Goal: Transaction & Acquisition: Download file/media

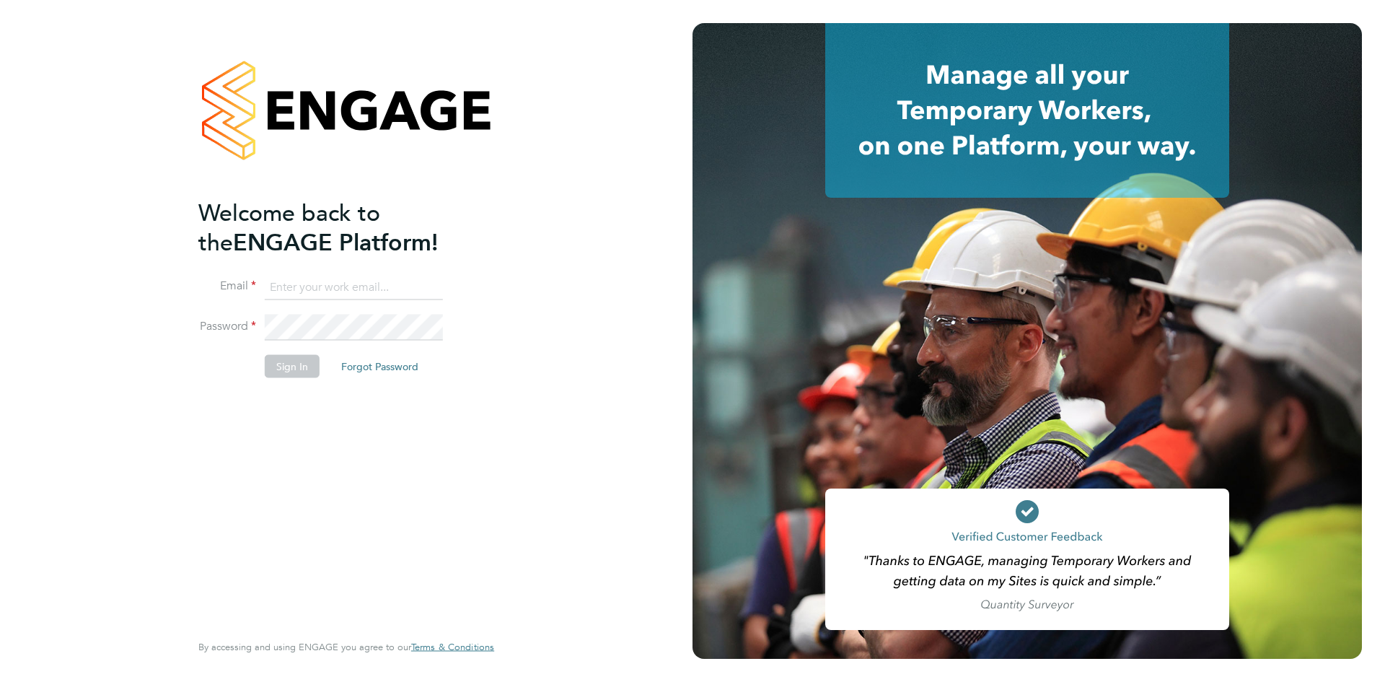
type input "[EMAIL_ADDRESS][DOMAIN_NAME]"
click at [310, 376] on button "Sign In" at bounding box center [292, 365] width 55 height 23
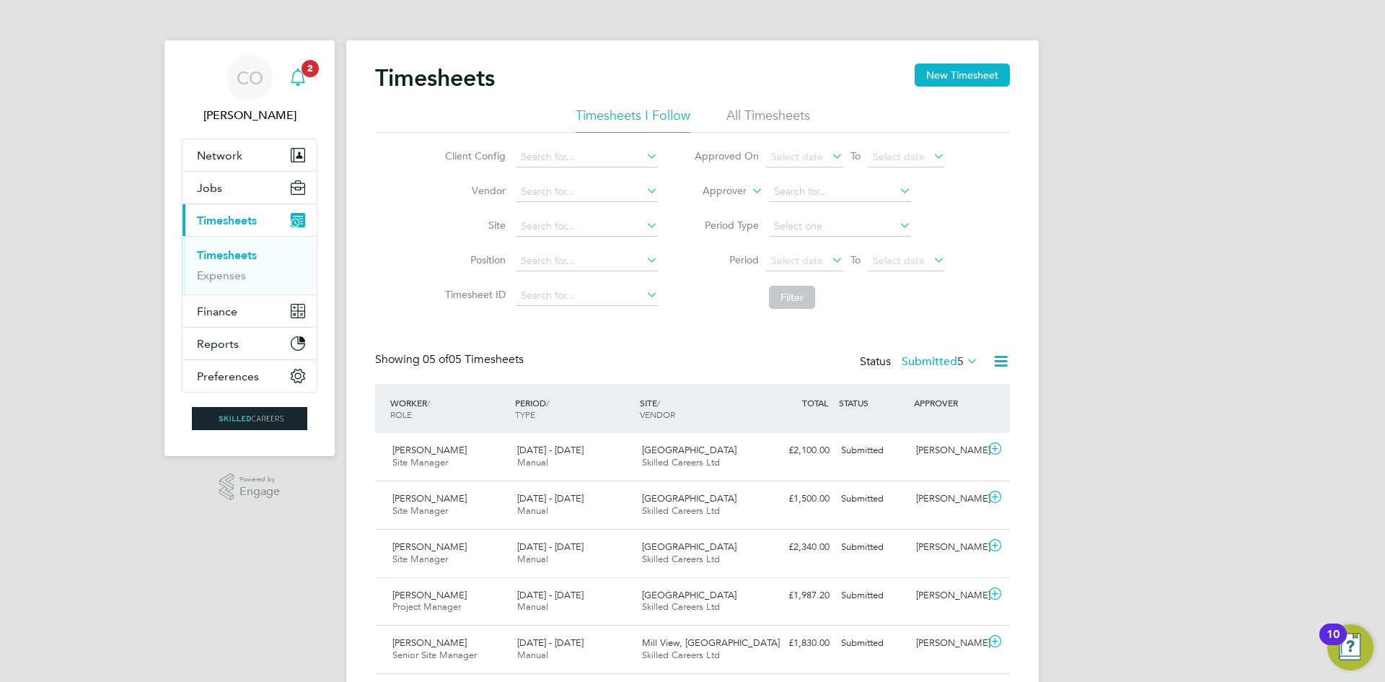
click at [292, 81] on icon "Main navigation" at bounding box center [297, 77] width 17 height 17
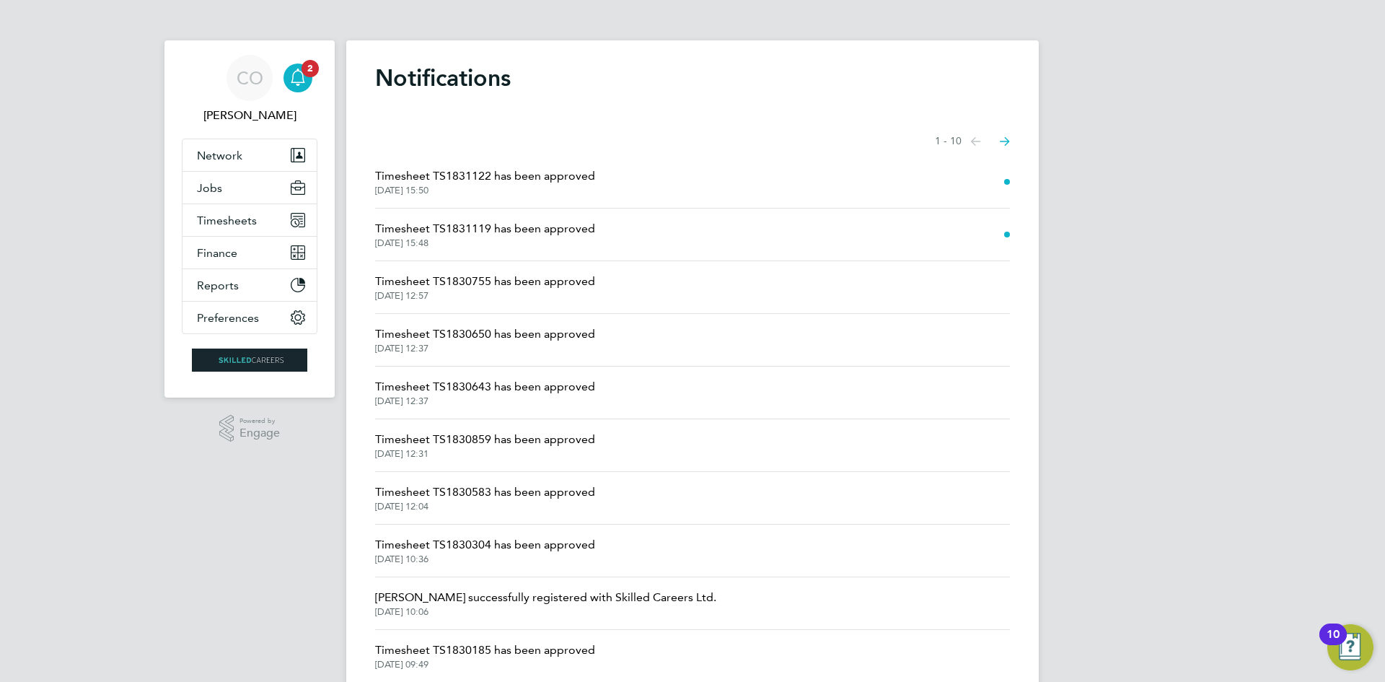
click at [439, 250] on li "Timesheet TS1831119 has been approved 29 Sep 2025, 15:48" at bounding box center [692, 234] width 635 height 53
click at [431, 237] on span "Timesheet TS1831119 has been approved" at bounding box center [485, 228] width 220 height 17
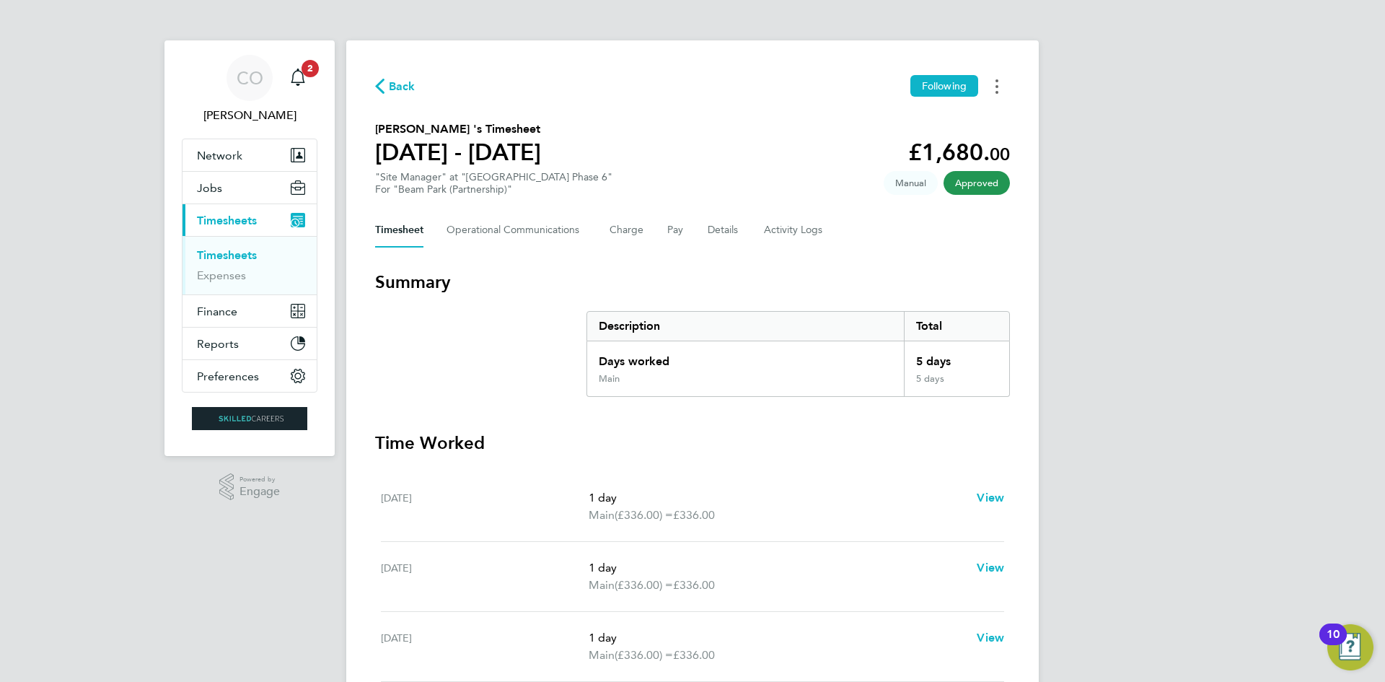
click at [995, 86] on button "Timesheets Menu" at bounding box center [997, 86] width 26 height 22
click at [982, 120] on link "Download timesheet" at bounding box center [923, 118] width 173 height 29
click at [401, 81] on span "Back" at bounding box center [402, 86] width 27 height 17
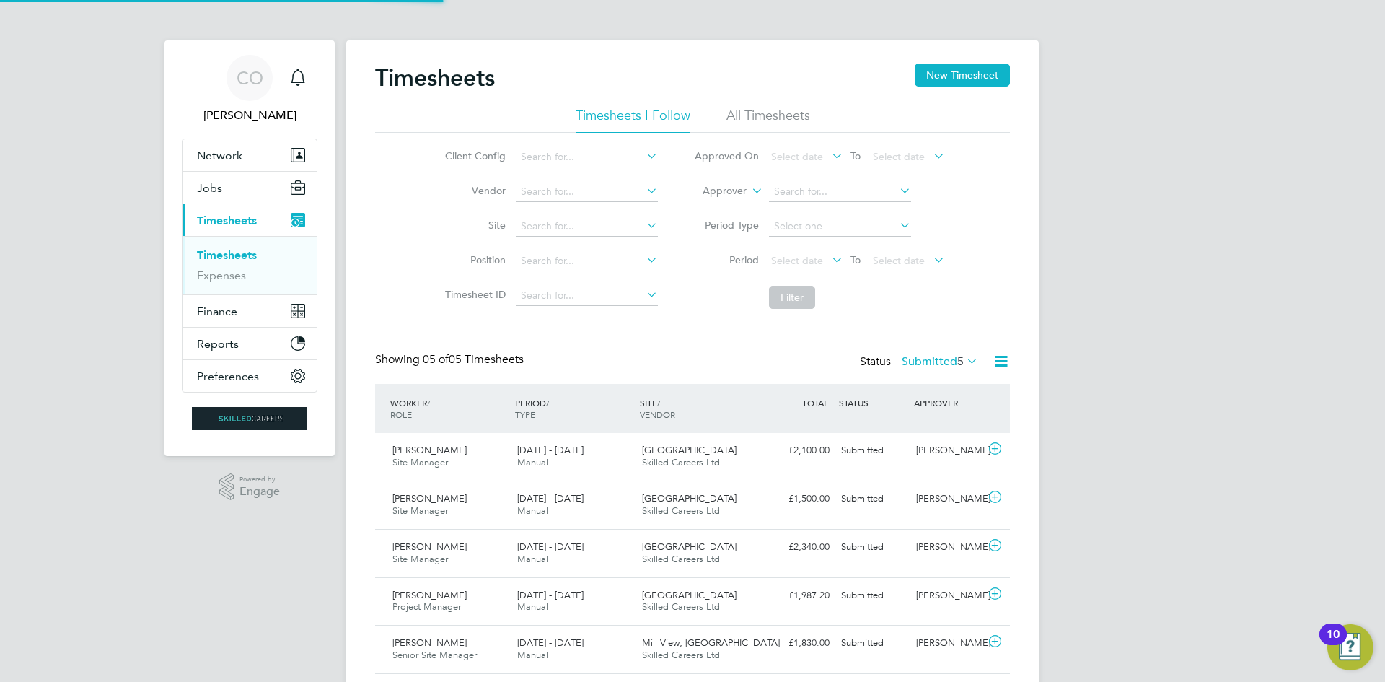
scroll to position [37, 125]
click at [296, 79] on icon "Main navigation" at bounding box center [297, 77] width 17 height 17
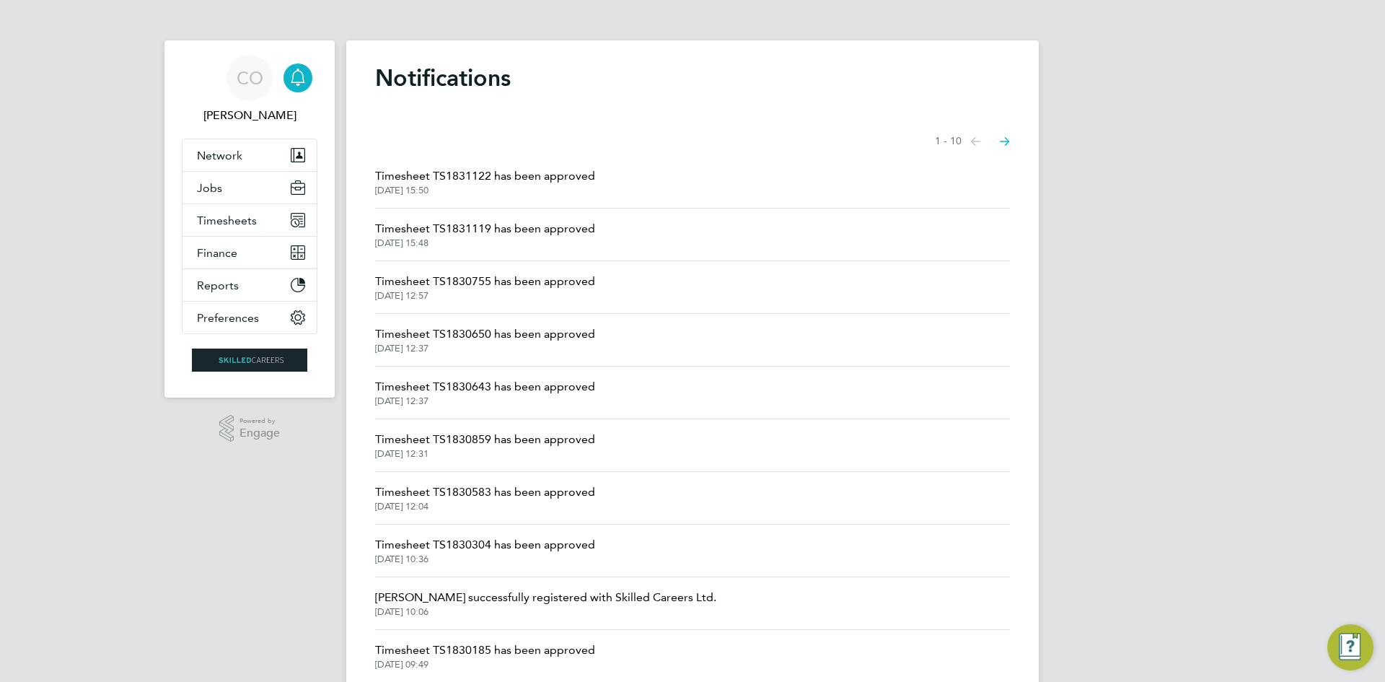
click at [447, 190] on span "29 Sep 2025, 15:50" at bounding box center [485, 191] width 220 height 12
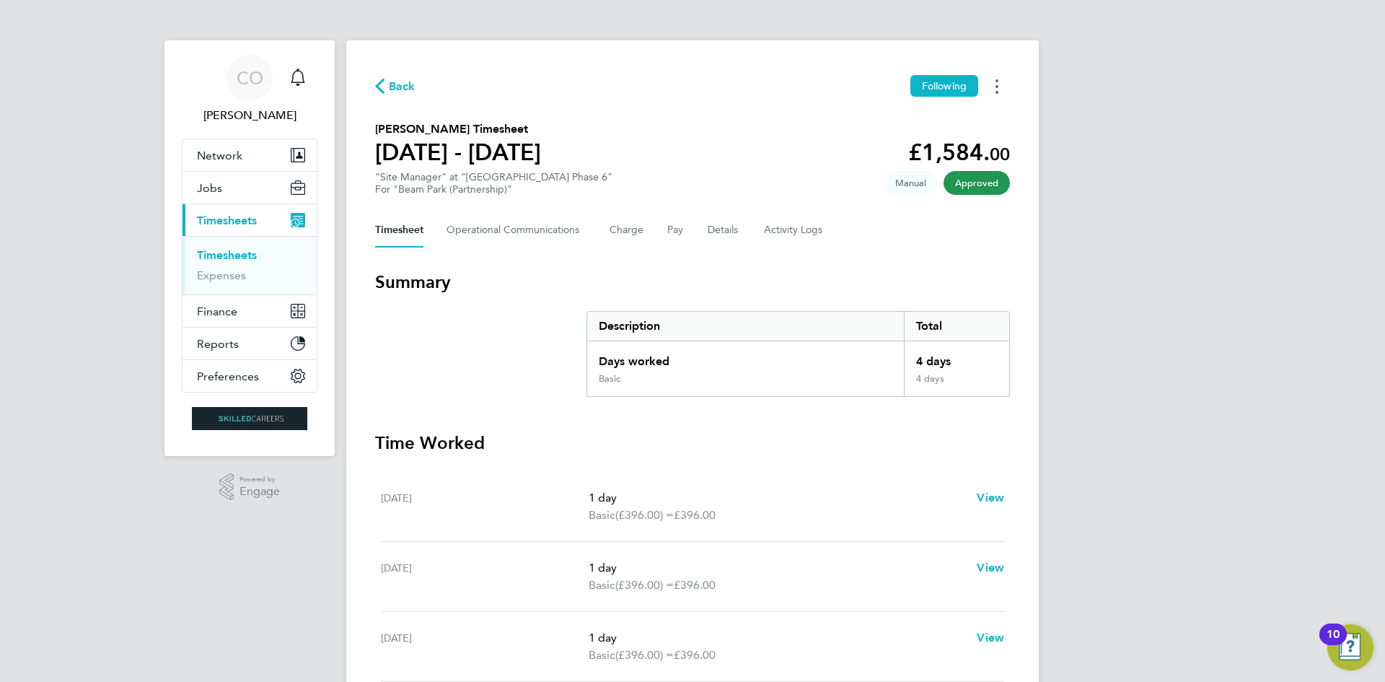
click at [994, 77] on button "Timesheets Menu" at bounding box center [997, 86] width 26 height 22
click at [917, 123] on link "Download timesheet" at bounding box center [923, 118] width 173 height 29
